Goal: Find specific page/section: Find specific page/section

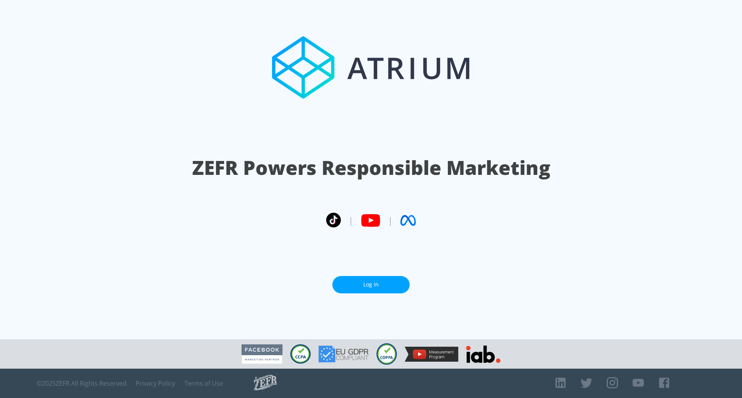
drag, startPoint x: 215, startPoint y: 229, endPoint x: 354, endPoint y: 279, distance: 147.4
click at [354, 279] on link "Log In" at bounding box center [370, 284] width 77 height 17
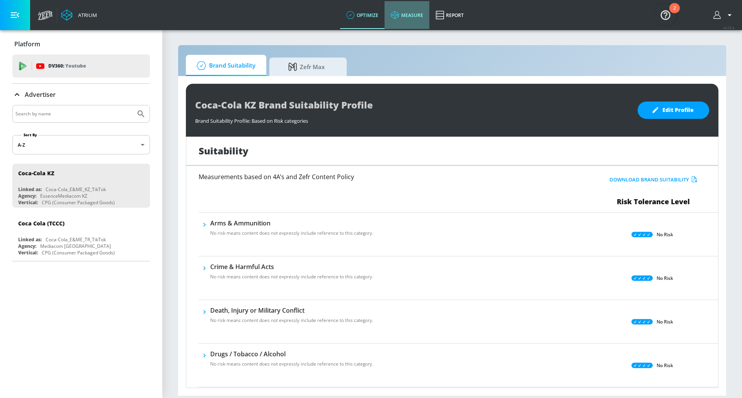
click at [411, 17] on link "measure" at bounding box center [406, 15] width 45 height 28
